Goal: Book appointment/travel/reservation

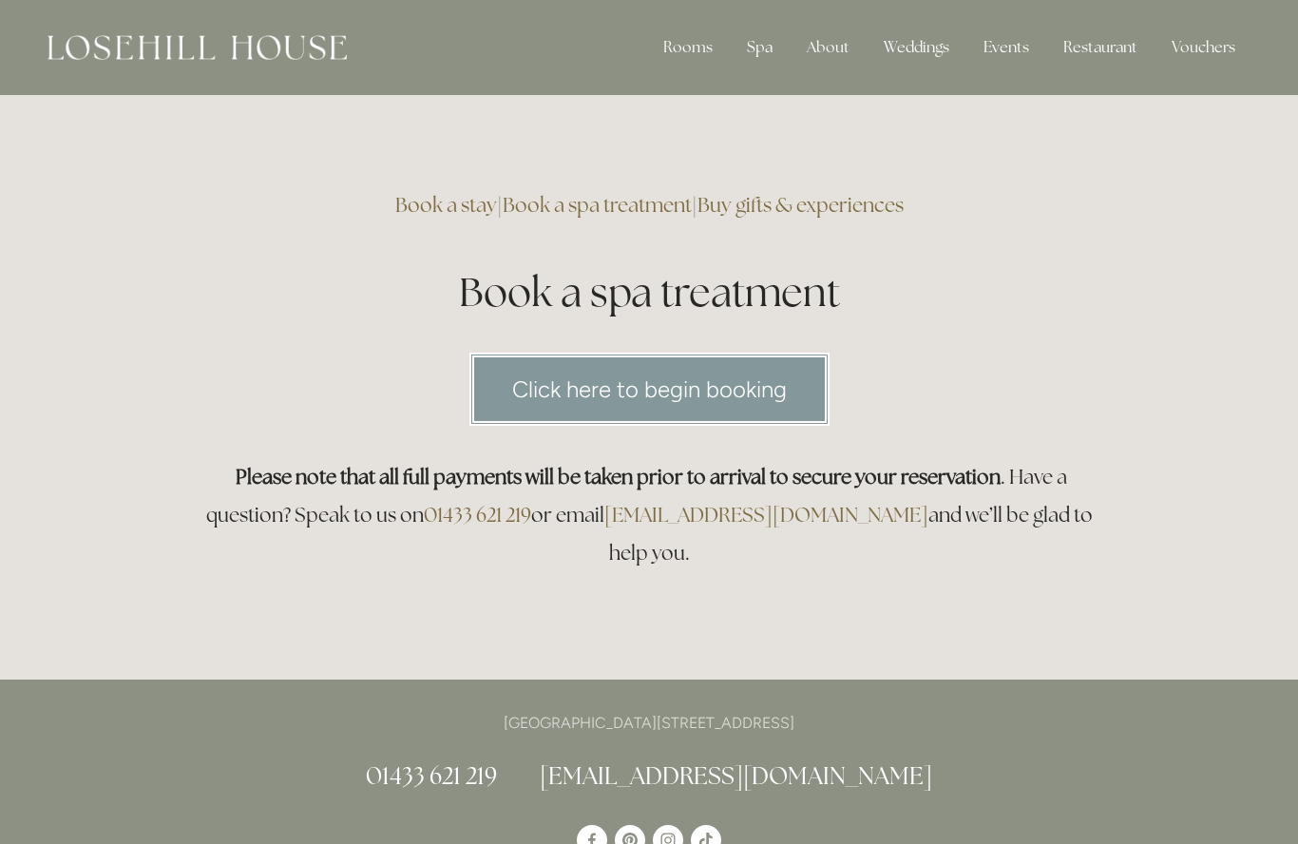
click at [639, 390] on link "Click here to begin booking" at bounding box center [650, 389] width 360 height 73
click at [619, 385] on link "Click here to begin booking" at bounding box center [650, 389] width 360 height 73
click at [771, 45] on div "Spa" at bounding box center [760, 48] width 56 height 38
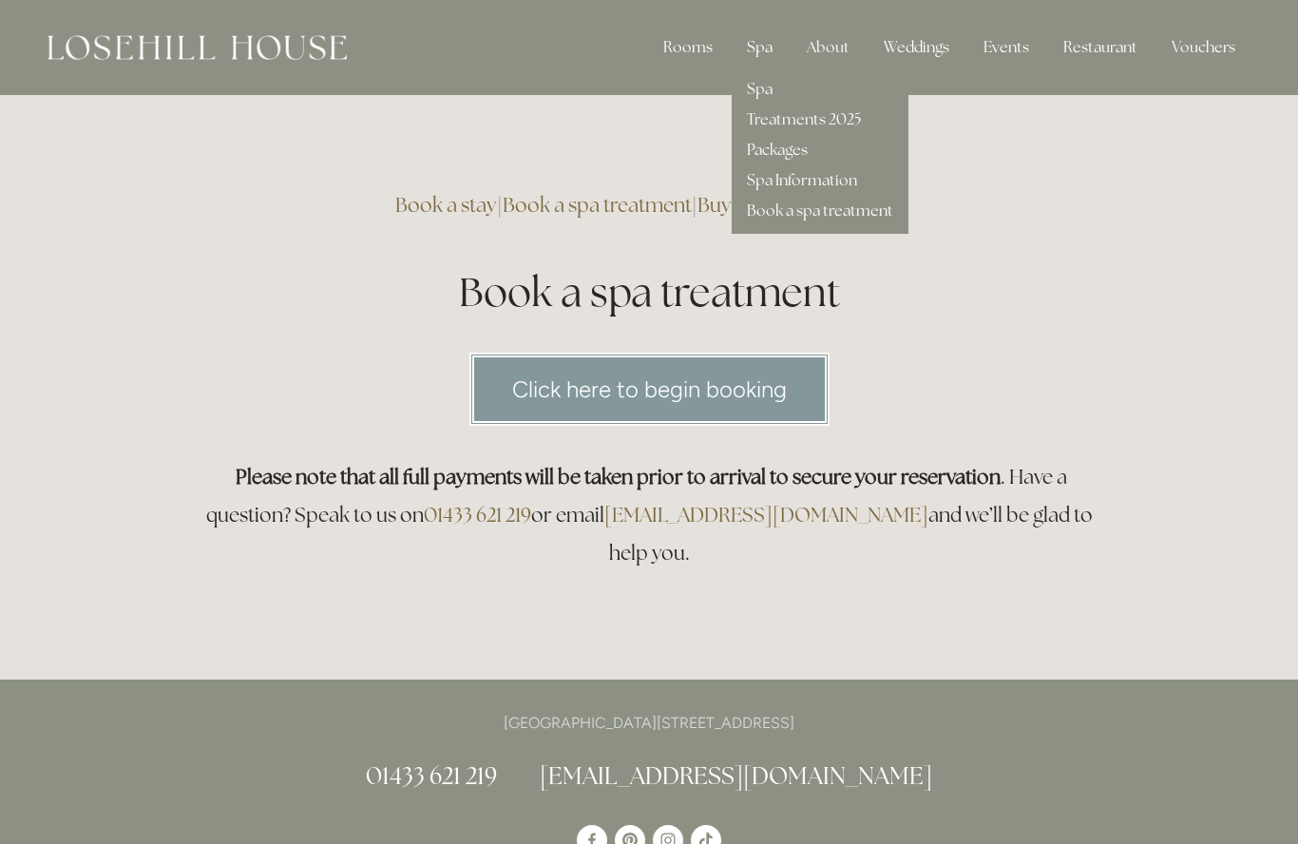
click at [821, 121] on link "Treatments 2025" at bounding box center [804, 119] width 114 height 20
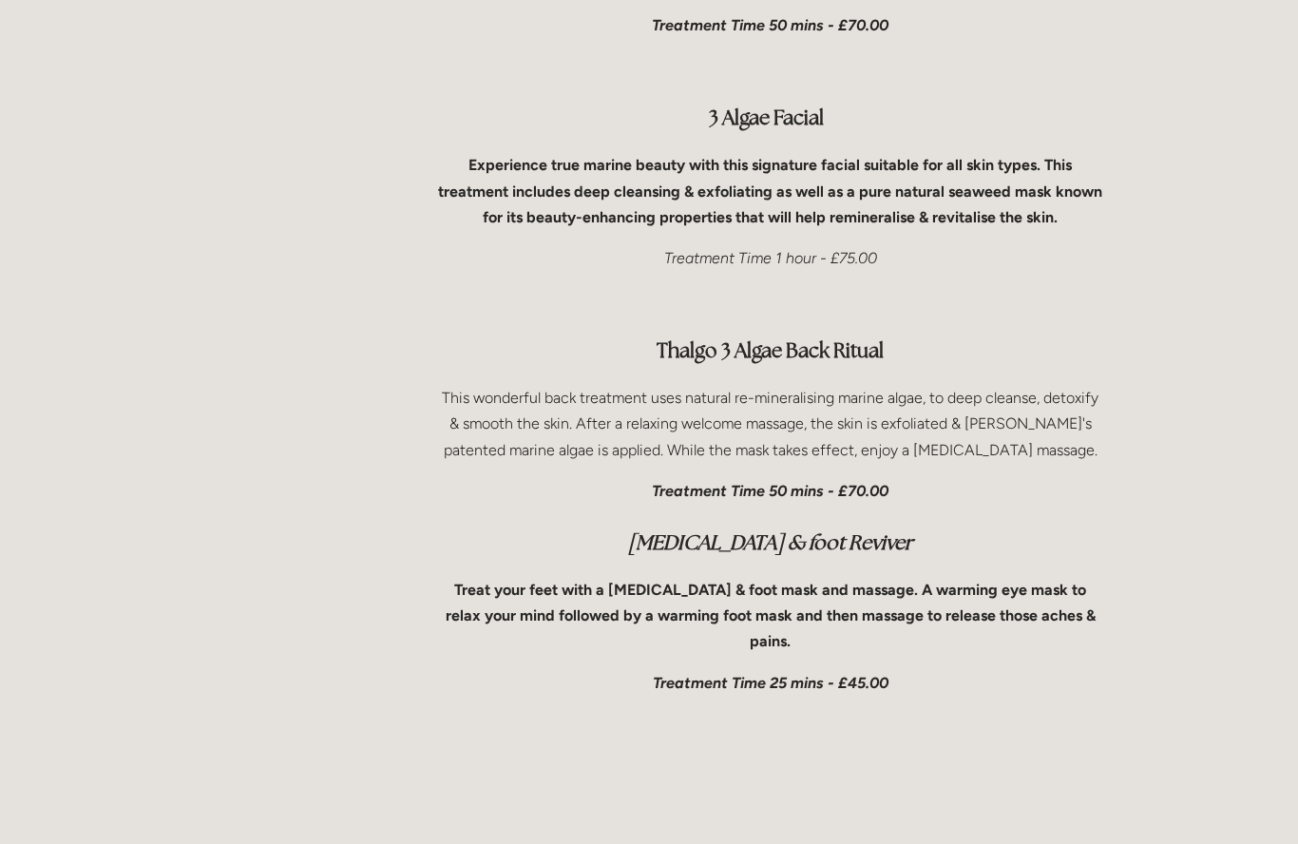
scroll to position [6124, 0]
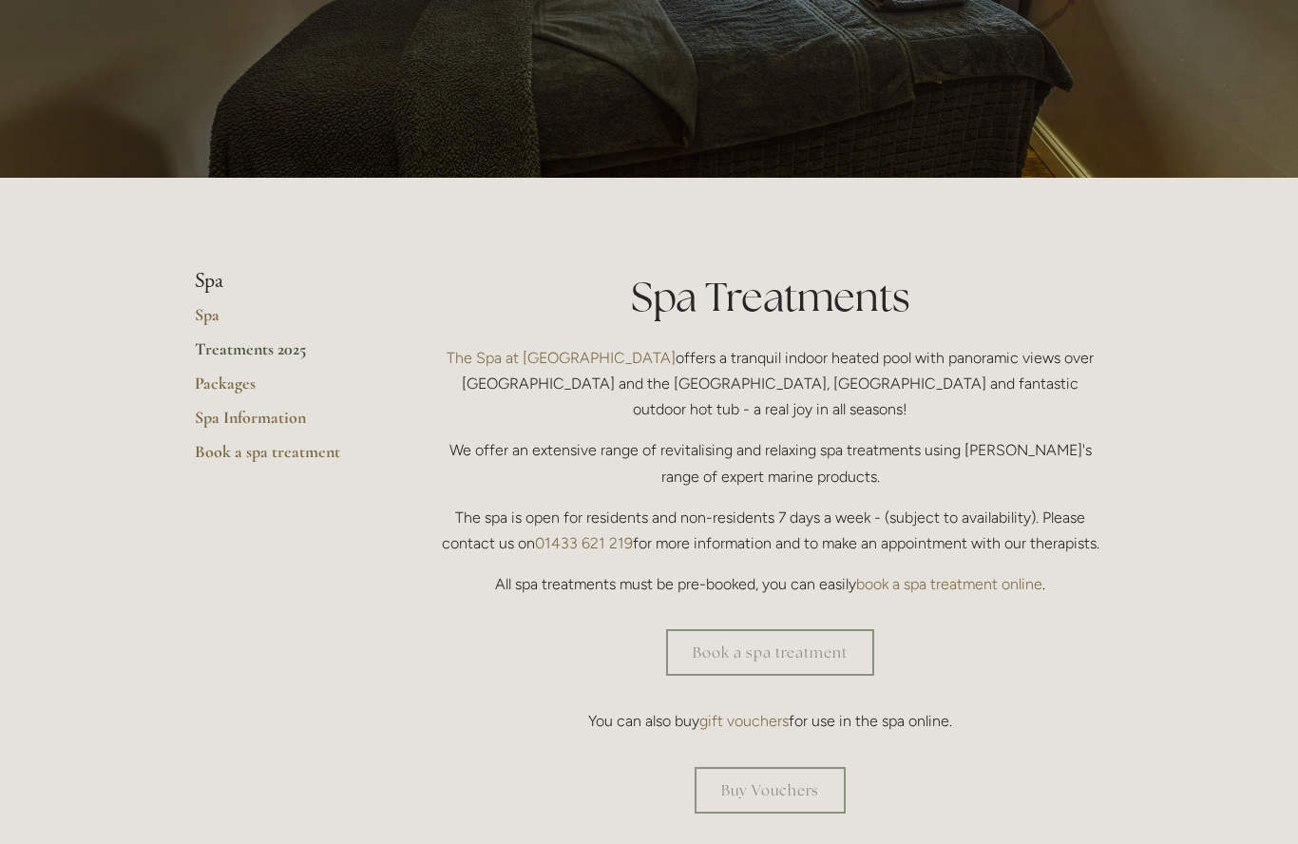
scroll to position [211, 0]
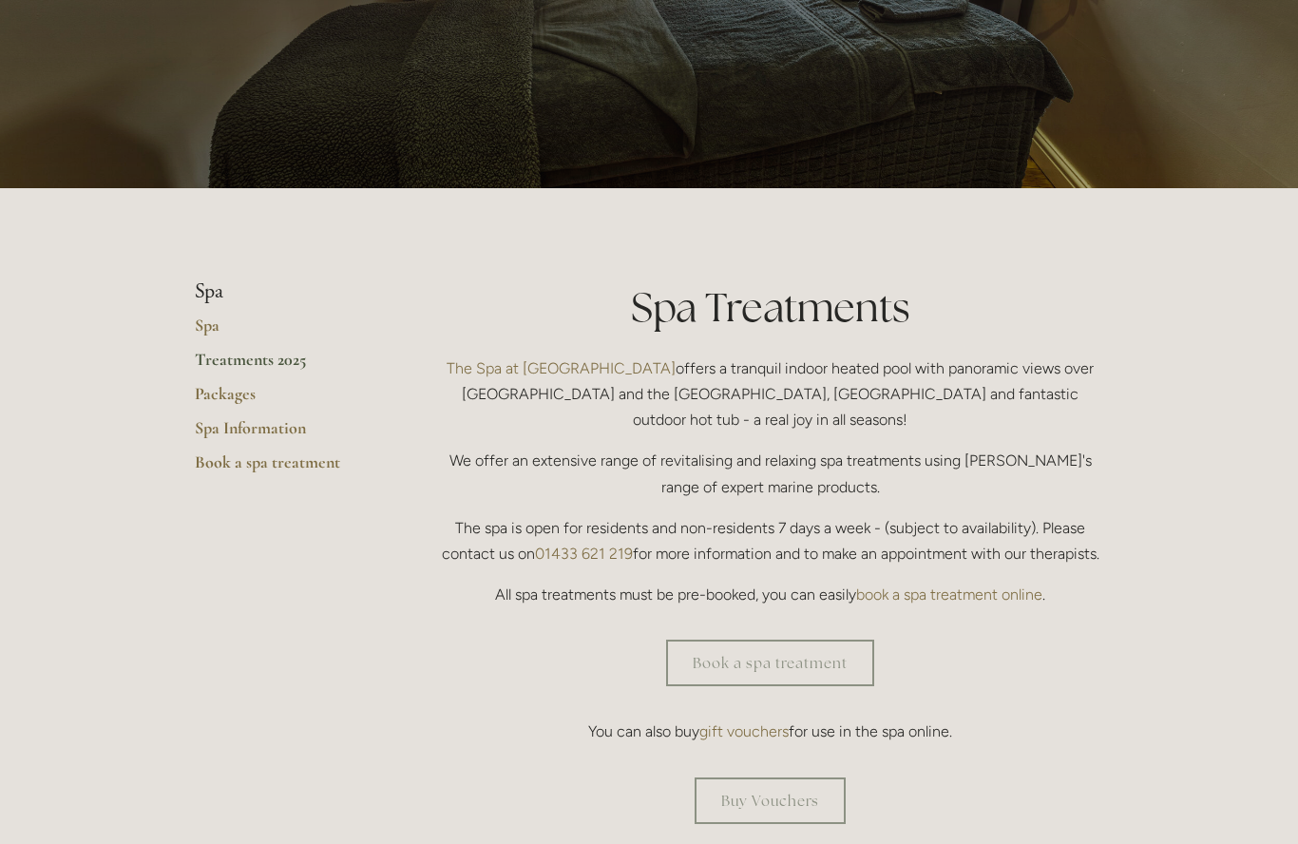
click at [253, 354] on link "Treatments 2025" at bounding box center [286, 366] width 182 height 34
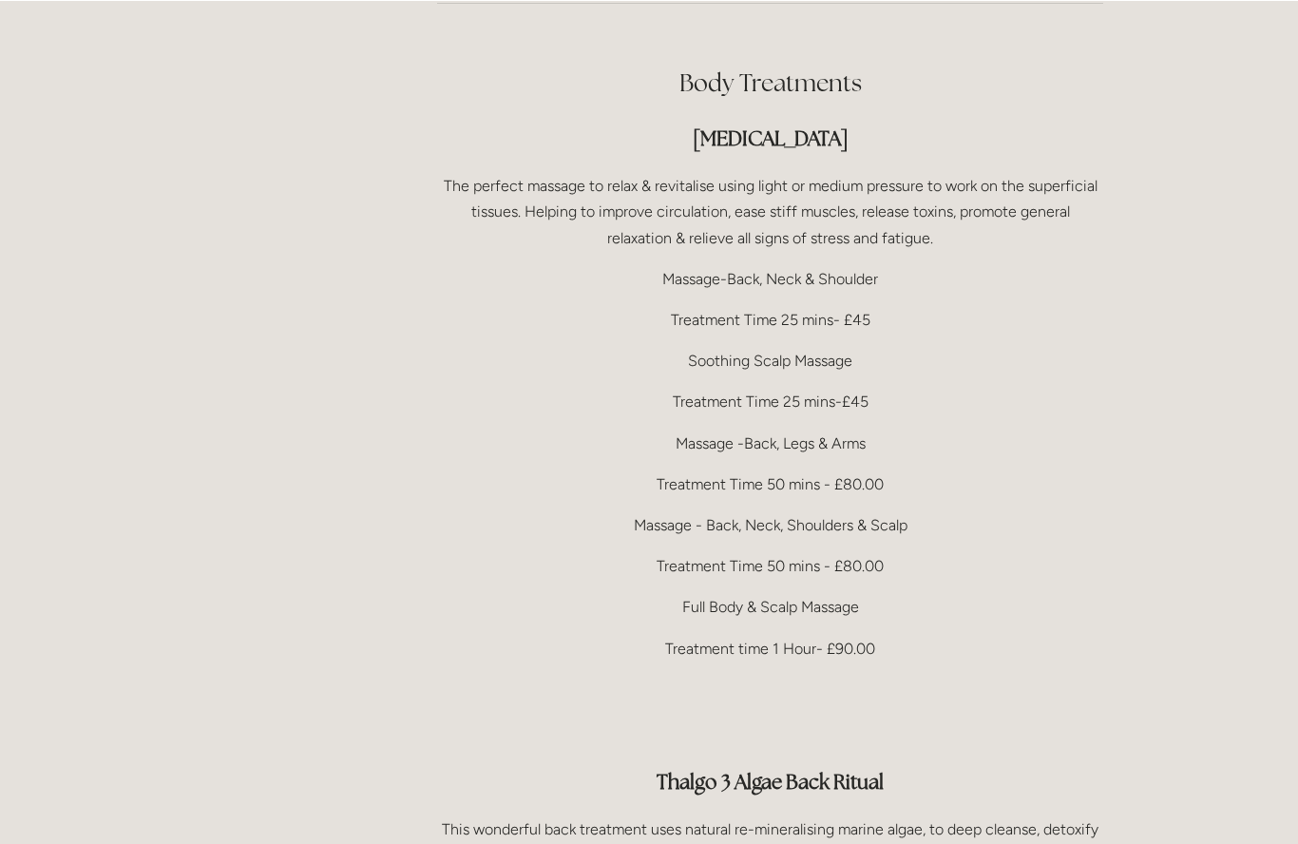
scroll to position [3712, 0]
